Goal: Task Accomplishment & Management: Manage account settings

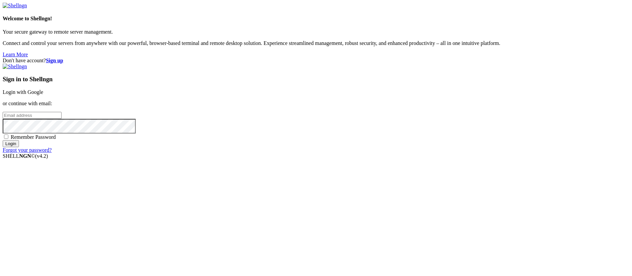
click at [43, 95] on link "Login with Google" at bounding box center [23, 92] width 41 height 6
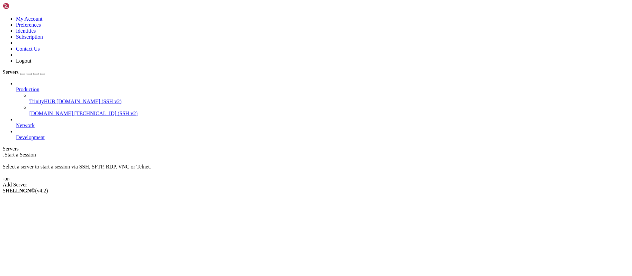
click at [3, 16] on icon at bounding box center [3, 16] width 0 height 0
click at [43, 40] on link "Subscription" at bounding box center [29, 37] width 27 height 6
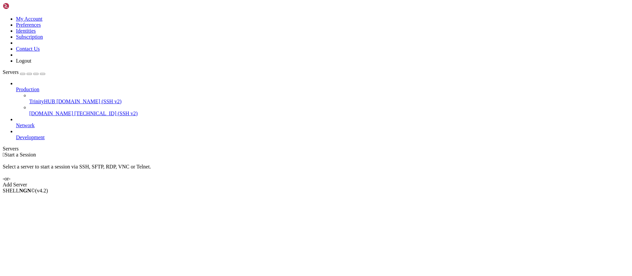
click at [32, 122] on span "Network" at bounding box center [25, 125] width 19 height 6
click at [40, 134] on link "Development" at bounding box center [322, 137] width 613 height 6
click at [3, 16] on icon at bounding box center [3, 16] width 0 height 0
click at [29, 98] on icon at bounding box center [29, 98] width 0 height 0
click at [16, 86] on icon at bounding box center [16, 86] width 0 height 0
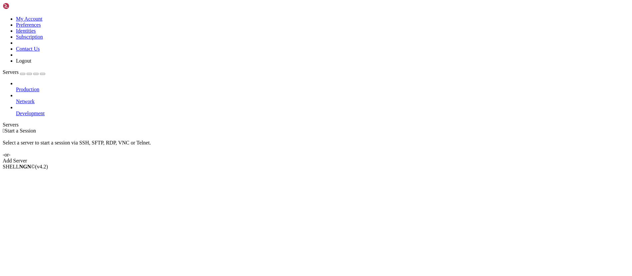
click at [39, 86] on span "Production" at bounding box center [27, 89] width 23 height 6
click at [29, 74] on div "button" at bounding box center [29, 74] width 0 height 0
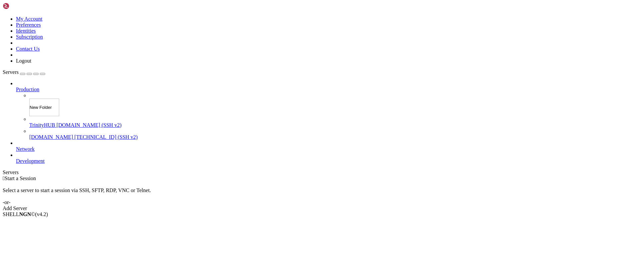
click at [46, 98] on input "New Folder" at bounding box center [44, 107] width 30 height 18
click at [65, 69] on div "Servers Production New Folder TrinityHUB [DOMAIN_NAME] (SSH v2) [DOMAIN_NAME] […" at bounding box center [316, 116] width 627 height 95
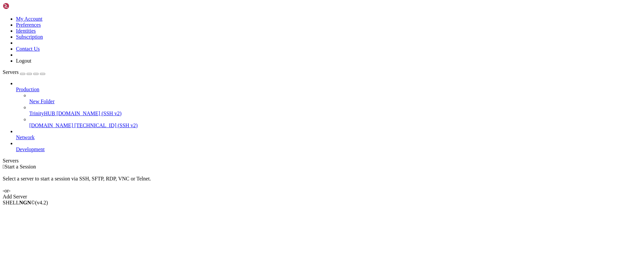
click at [55, 98] on span "New Folder" at bounding box center [41, 101] width 25 height 6
click at [77, 253] on li "Delete" at bounding box center [46, 256] width 61 height 6
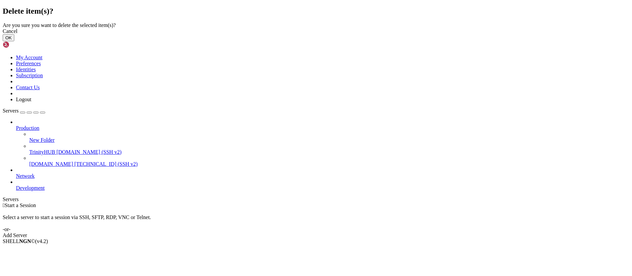
click at [14, 41] on button "OK" at bounding box center [9, 37] width 12 height 7
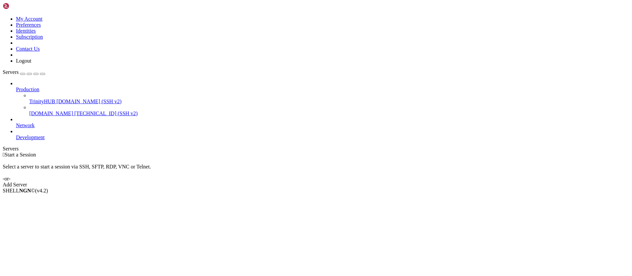
click at [3, 16] on icon at bounding box center [3, 16] width 0 height 0
